Goal: Task Accomplishment & Management: Complete application form

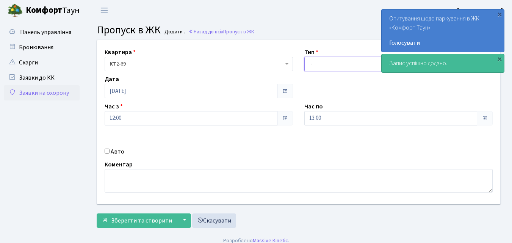
click at [312, 62] on select "- Доставка Таксі Гості Сервіс" at bounding box center [398, 64] width 188 height 14
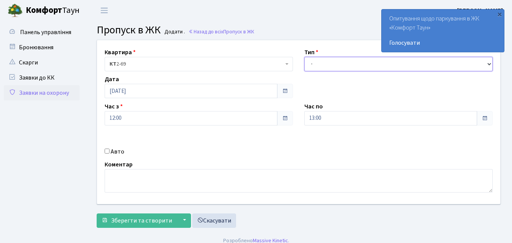
select select "1"
click at [304, 57] on select "- Доставка Таксі Гості Сервіс" at bounding box center [398, 64] width 188 height 14
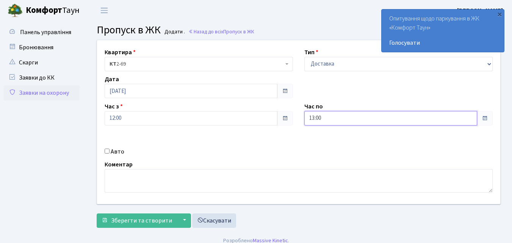
click at [327, 117] on input "13:00" at bounding box center [390, 118] width 173 height 14
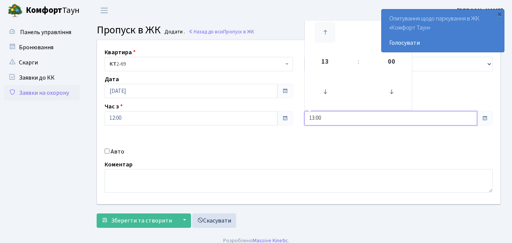
click at [329, 35] on icon at bounding box center [325, 32] width 20 height 20
click at [328, 35] on icon at bounding box center [325, 32] width 20 height 20
type input "17:00"
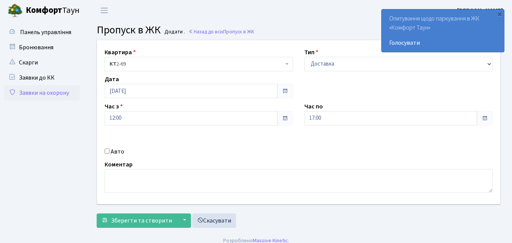
click at [108, 151] on input "Авто" at bounding box center [107, 151] width 5 height 5
checkbox input "true"
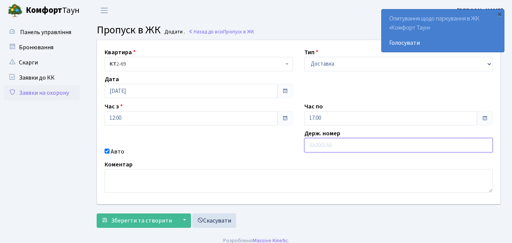
click at [317, 145] on input "text" at bounding box center [398, 145] width 188 height 14
type input "Ф"
type input "АА2803РТ"
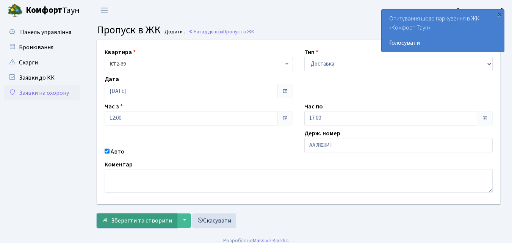
click at [124, 219] on span "Зберегти та створити" at bounding box center [141, 220] width 61 height 8
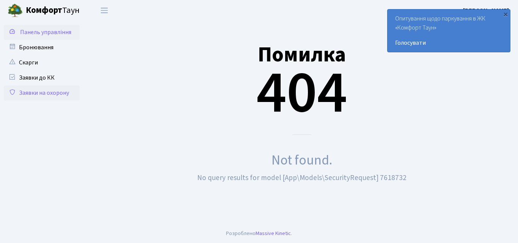
click at [63, 32] on span "Панель управління" at bounding box center [45, 32] width 51 height 8
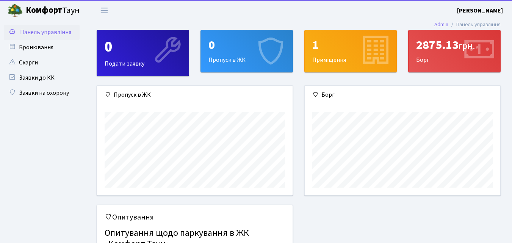
scroll to position [110, 196]
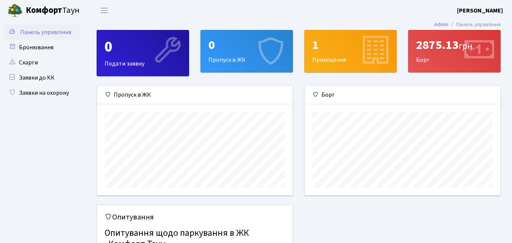
click at [229, 54] on div "0 Пропуск в ЖК" at bounding box center [247, 51] width 92 height 42
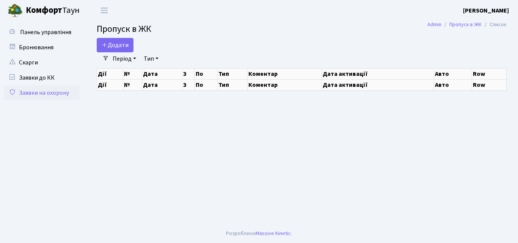
select select "25"
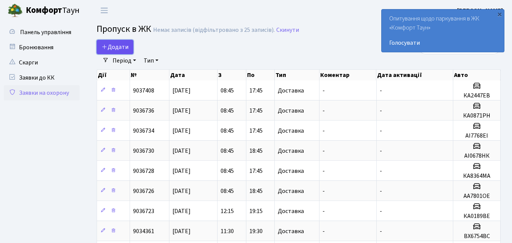
click at [124, 47] on span "Додати" at bounding box center [115, 47] width 27 height 8
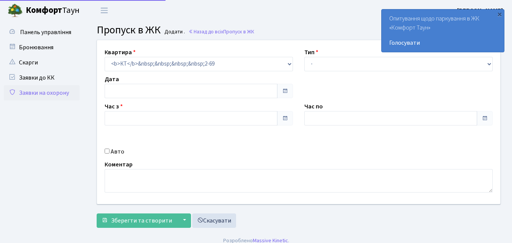
type input "04.10.2025"
type input "08:45"
type input "09:45"
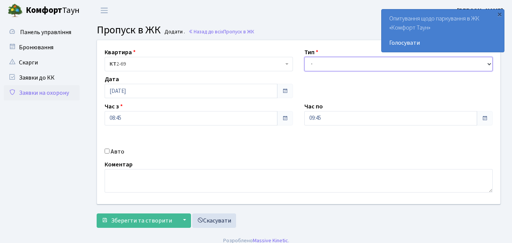
click at [309, 64] on select "- Доставка Таксі Гості Сервіс" at bounding box center [398, 64] width 188 height 14
select select "1"
click at [304, 57] on select "- Доставка Таксі Гості Сервіс" at bounding box center [398, 64] width 188 height 14
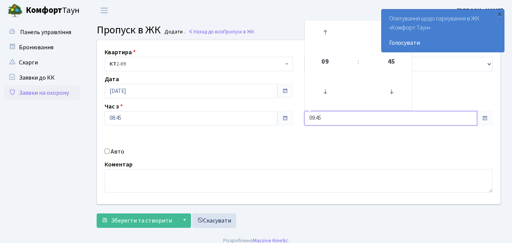
click at [334, 115] on input "09:45" at bounding box center [390, 118] width 173 height 14
click at [325, 31] on icon at bounding box center [325, 32] width 20 height 20
click at [326, 31] on icon at bounding box center [325, 32] width 20 height 20
click at [326, 28] on icon at bounding box center [325, 32] width 20 height 20
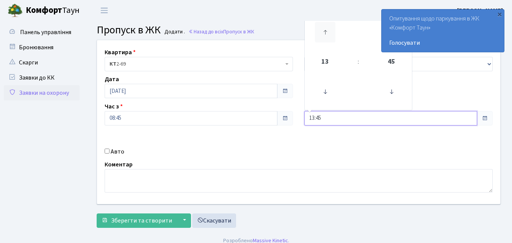
click at [326, 28] on icon at bounding box center [325, 32] width 20 height 20
click at [326, 31] on icon at bounding box center [325, 32] width 20 height 20
click at [326, 32] on icon at bounding box center [325, 32] width 20 height 20
click at [325, 30] on icon at bounding box center [325, 32] width 20 height 20
type input "17:45"
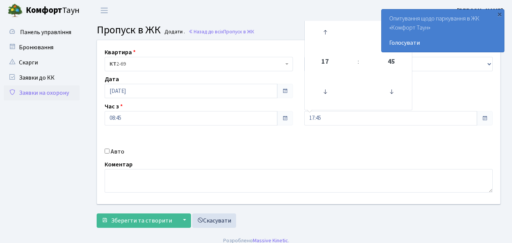
click at [107, 150] on input "Авто" at bounding box center [107, 151] width 5 height 5
checkbox input "true"
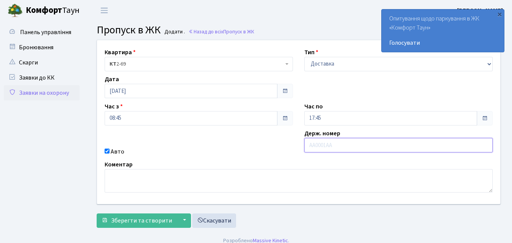
click at [325, 145] on input "text" at bounding box center [398, 145] width 188 height 14
type input "АА2803РТ"
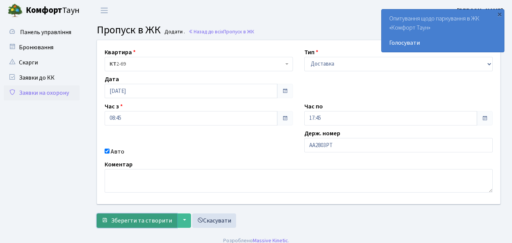
click at [143, 221] on span "Зберегти та створити" at bounding box center [141, 220] width 61 height 8
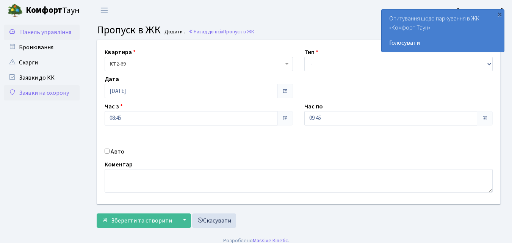
click at [63, 32] on span "Панель управління" at bounding box center [45, 32] width 51 height 8
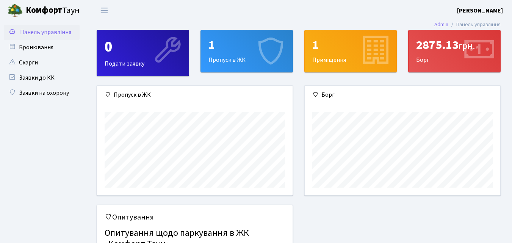
scroll to position [110, 196]
click at [230, 52] on div "1" at bounding box center [247, 45] width 77 height 14
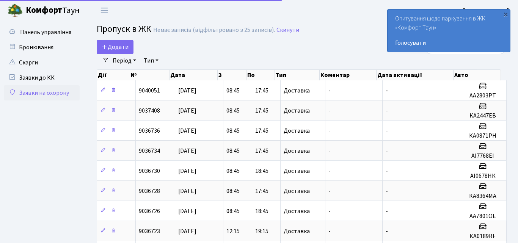
select select "25"
